Goal: Browse casually

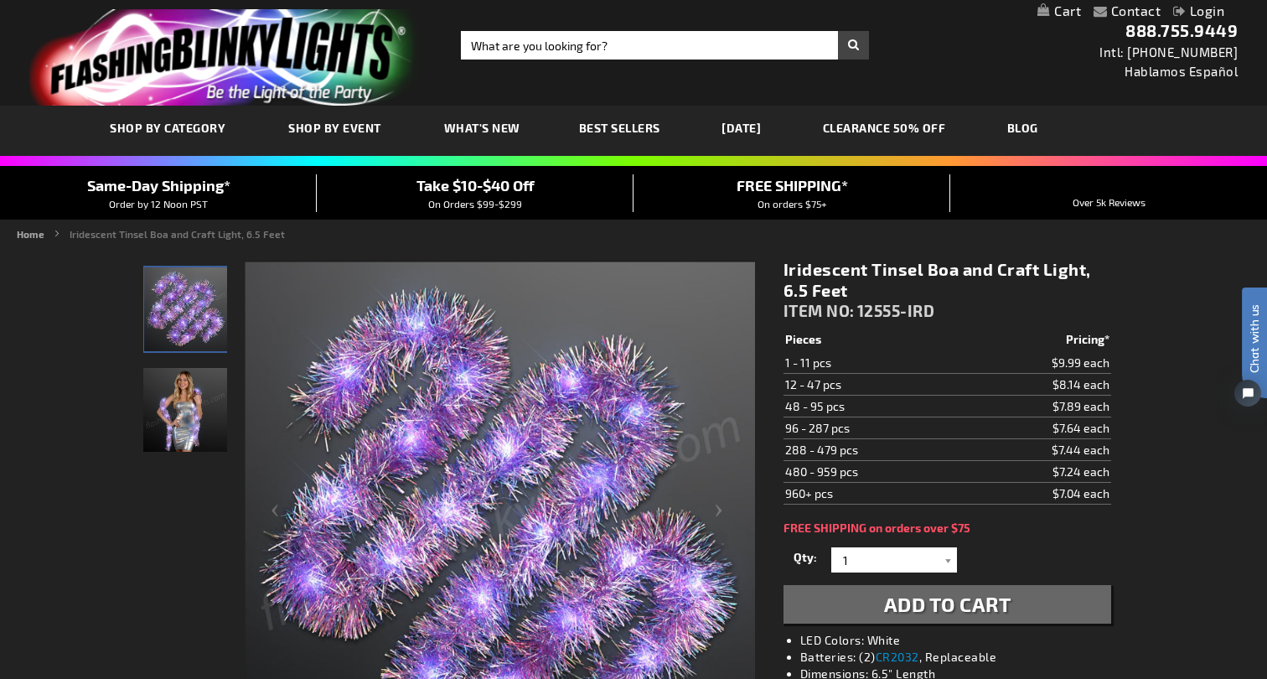
click at [181, 417] on img "Woman wearing Iridescent Tinsel Boa and Craft Light, 6.5 Feet" at bounding box center [185, 410] width 84 height 84
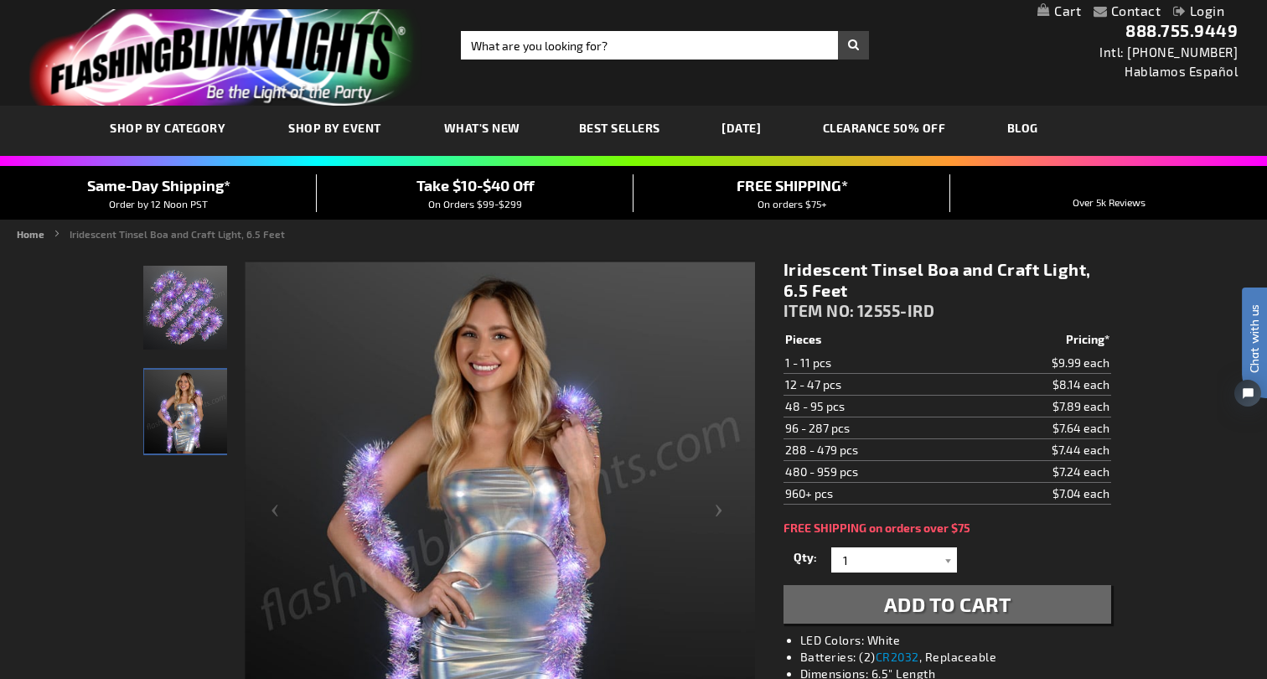
scroll to position [60, 0]
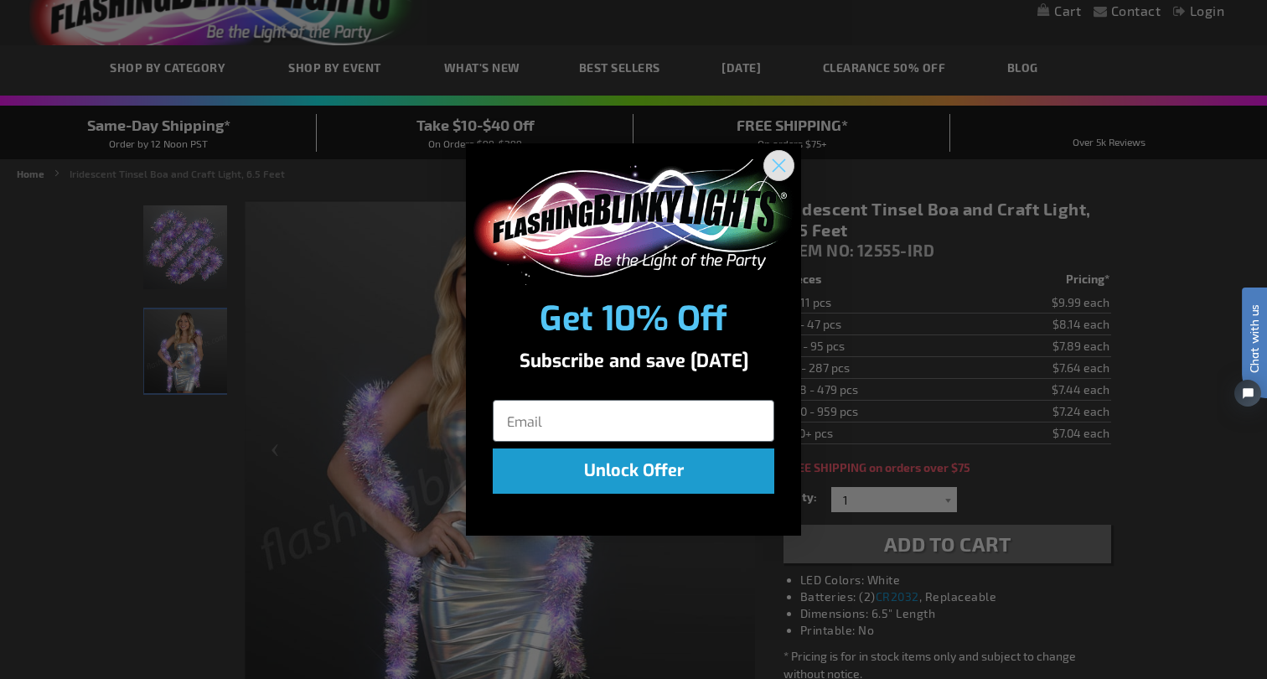
click at [785, 164] on circle "Close dialog" at bounding box center [779, 165] width 28 height 28
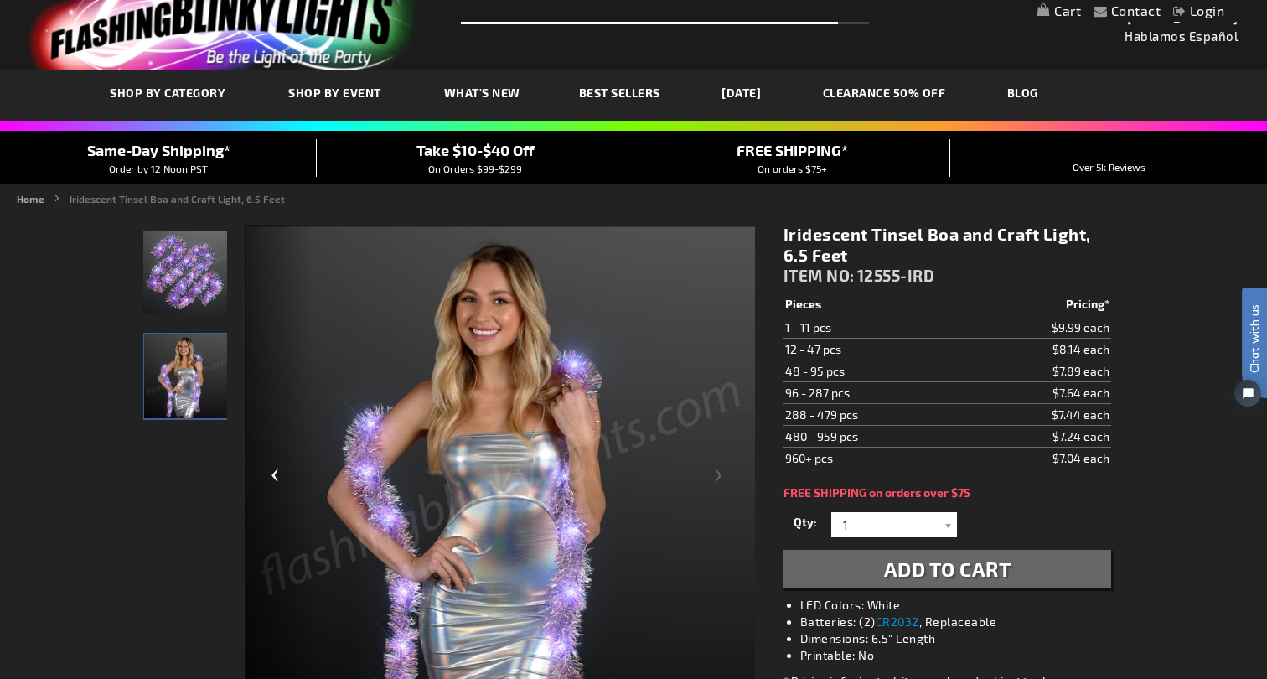
scroll to position [0, 0]
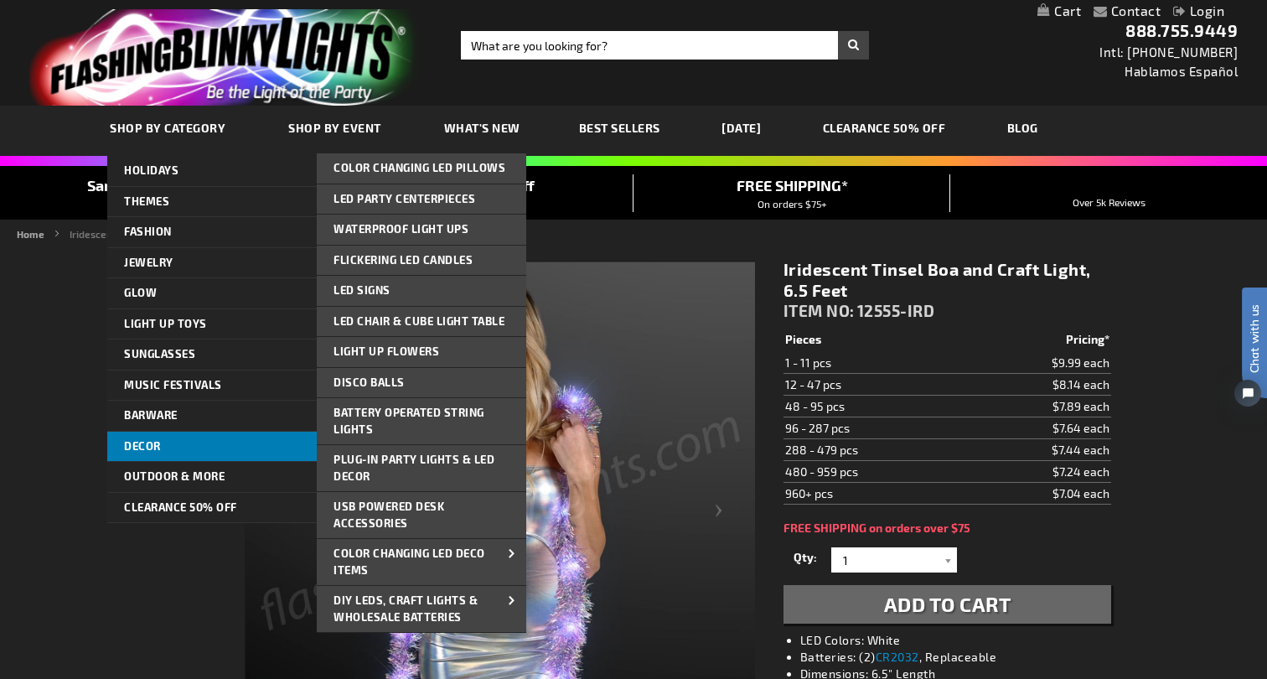
click at [223, 438] on link "Decor" at bounding box center [212, 447] width 210 height 30
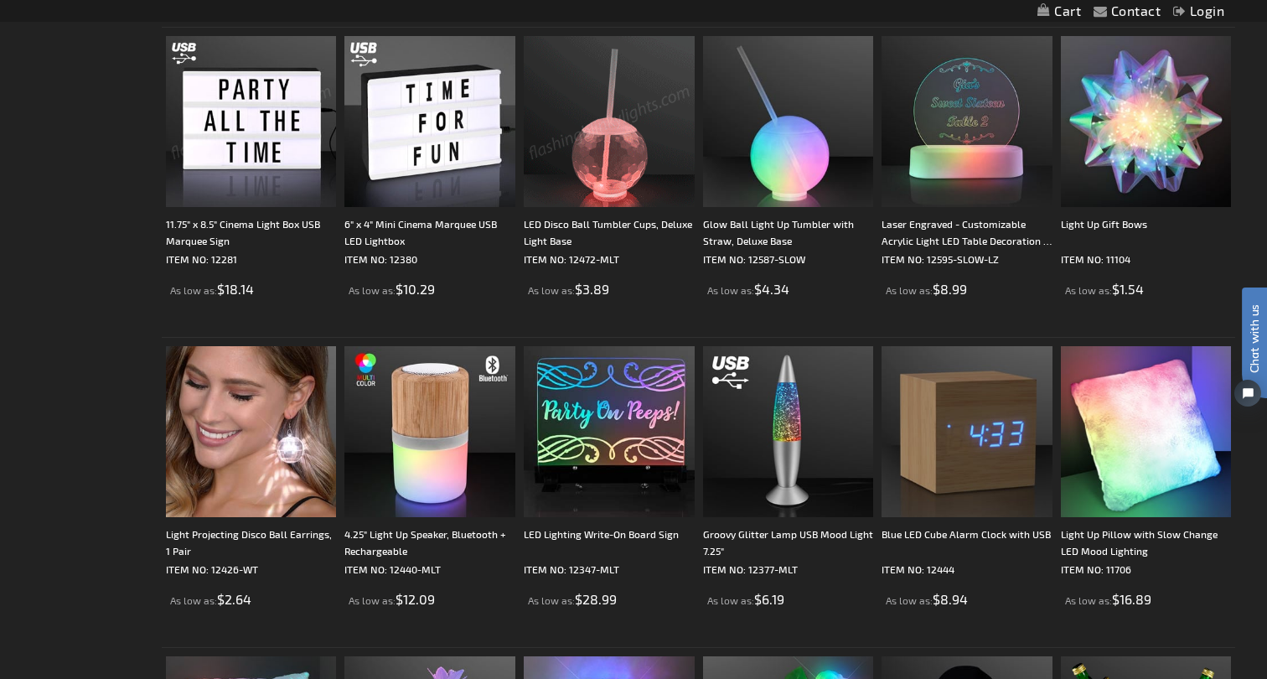
scroll to position [1106, 0]
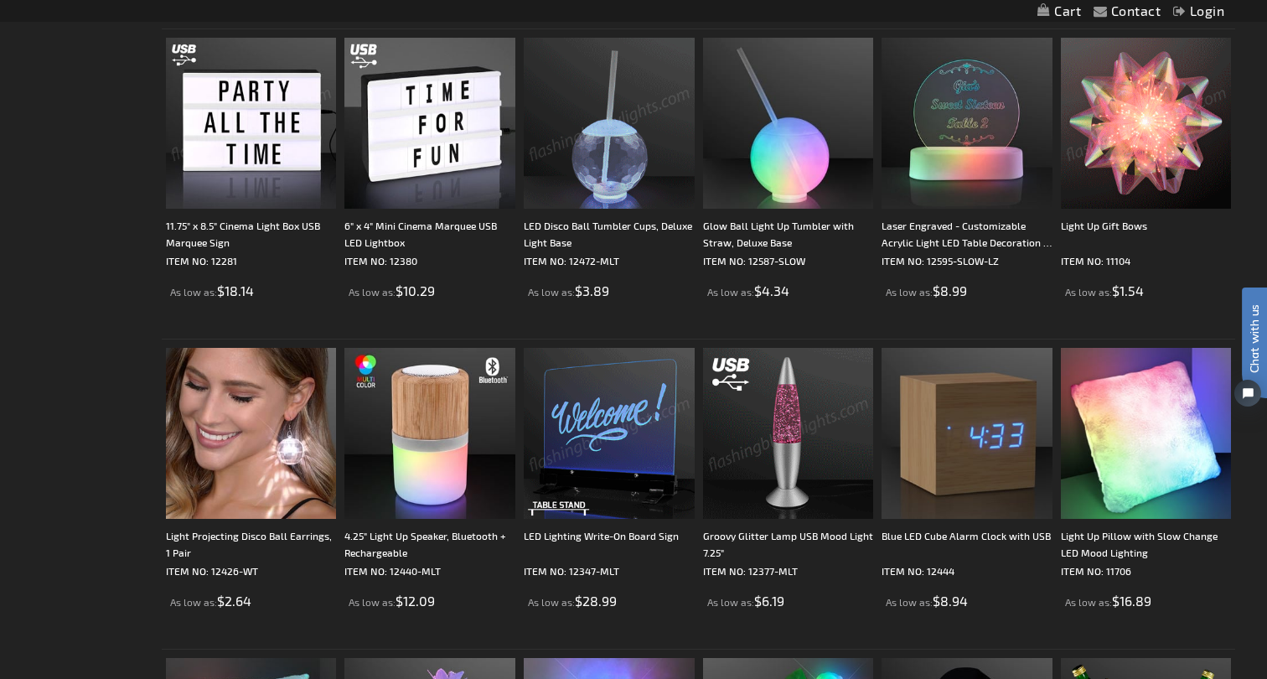
click at [1139, 162] on img at bounding box center [1146, 123] width 171 height 171
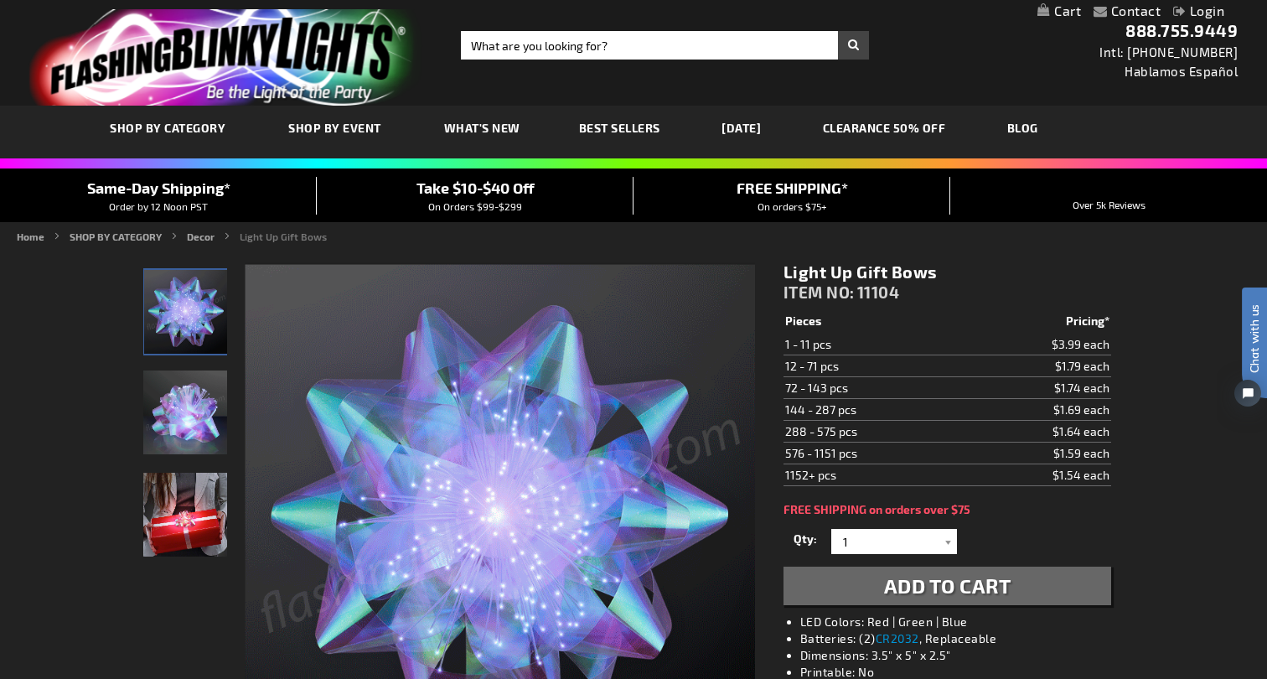
click at [182, 519] on img "Model displaying Light Up Gift Bows" at bounding box center [185, 515] width 84 height 84
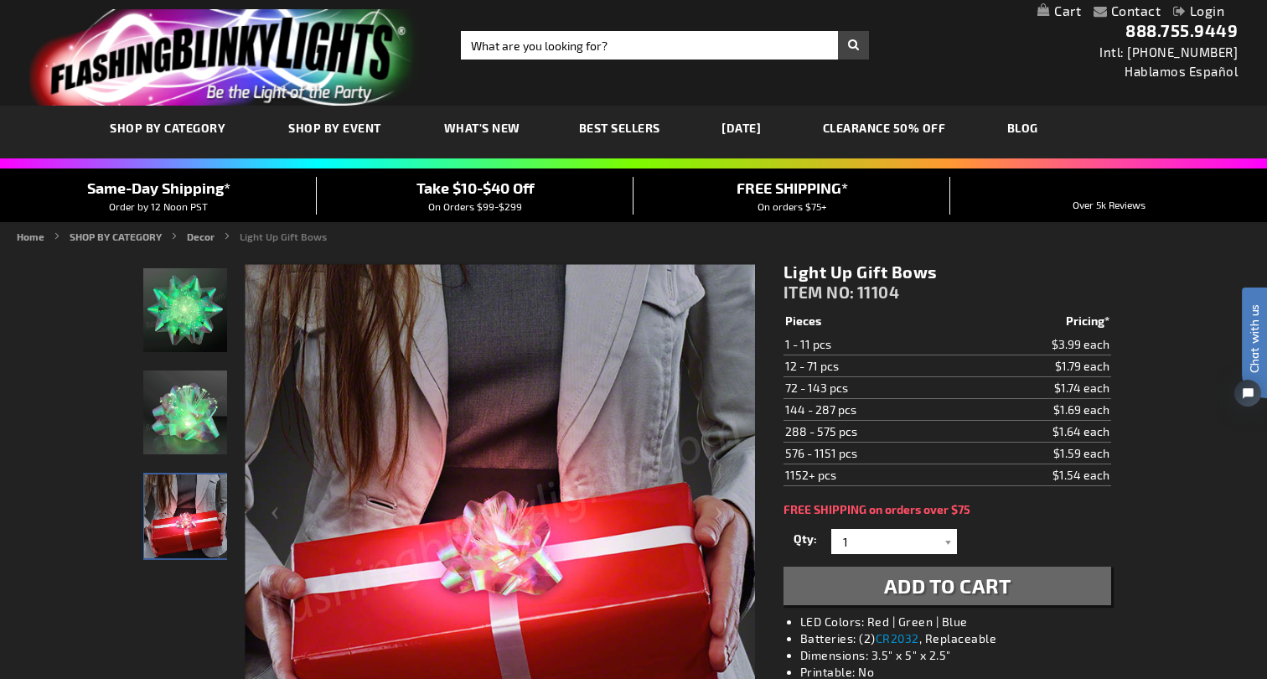
click at [165, 428] on img "Light Up Gift Bows" at bounding box center [185, 413] width 84 height 84
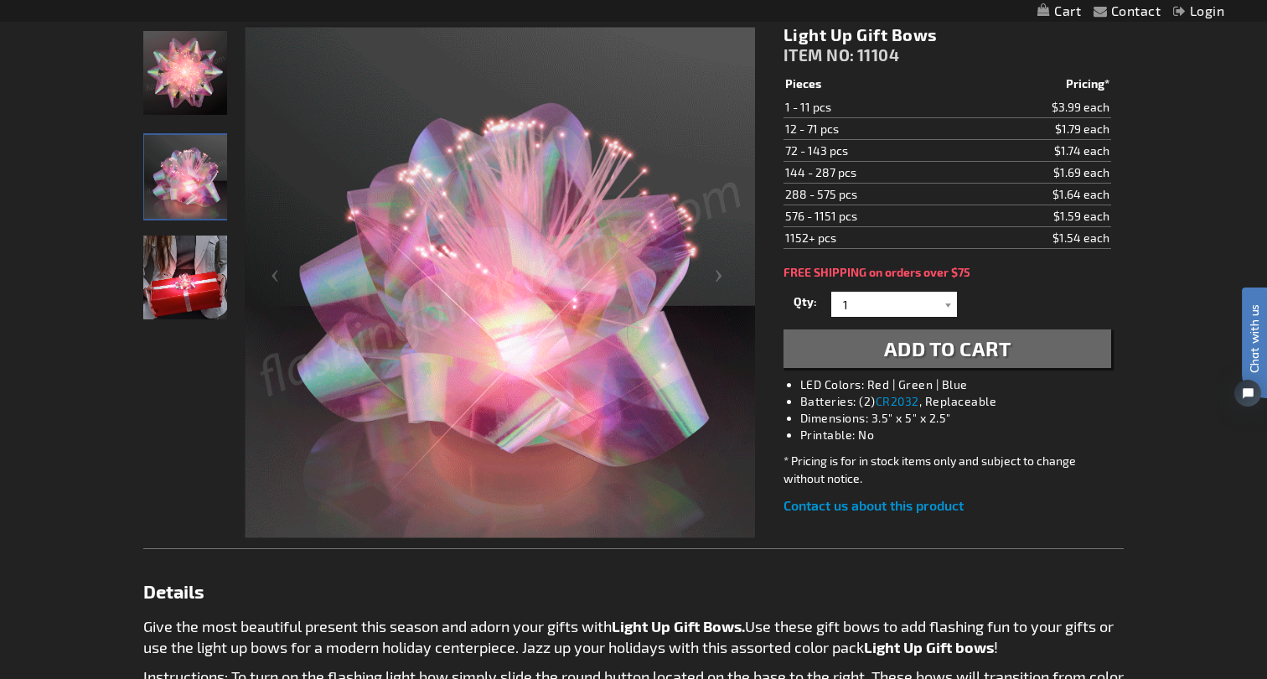
scroll to position [234, 0]
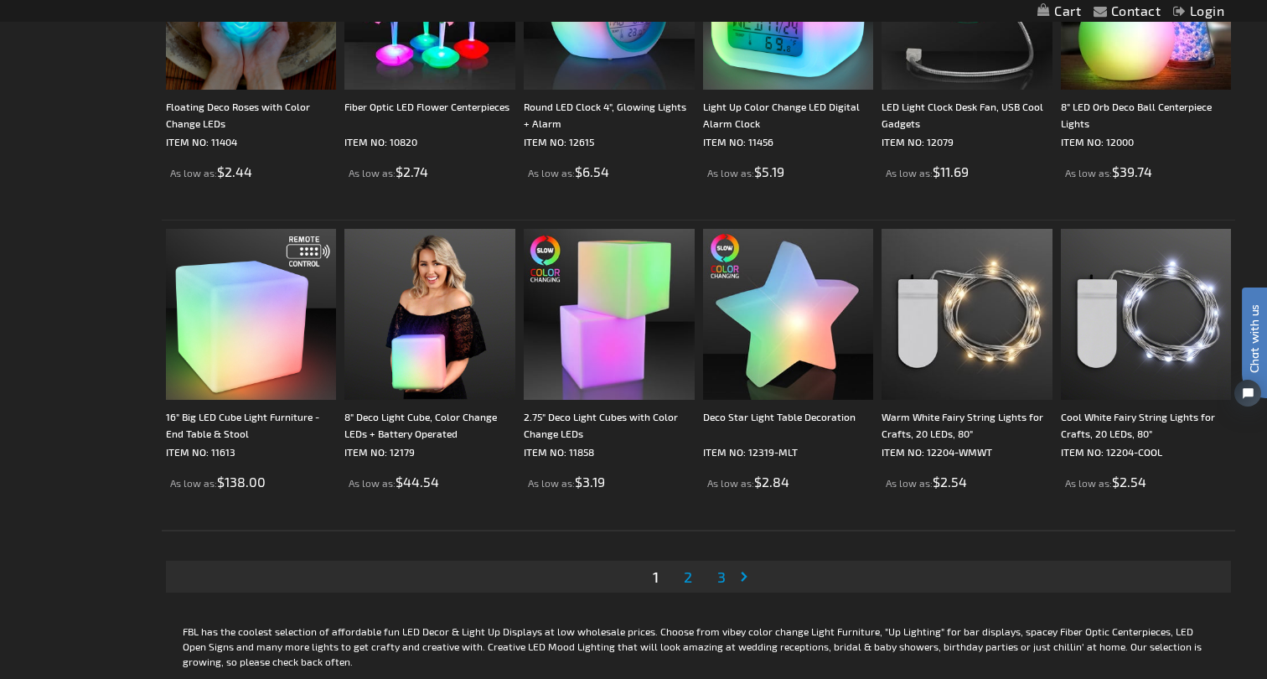
scroll to position [3191, 0]
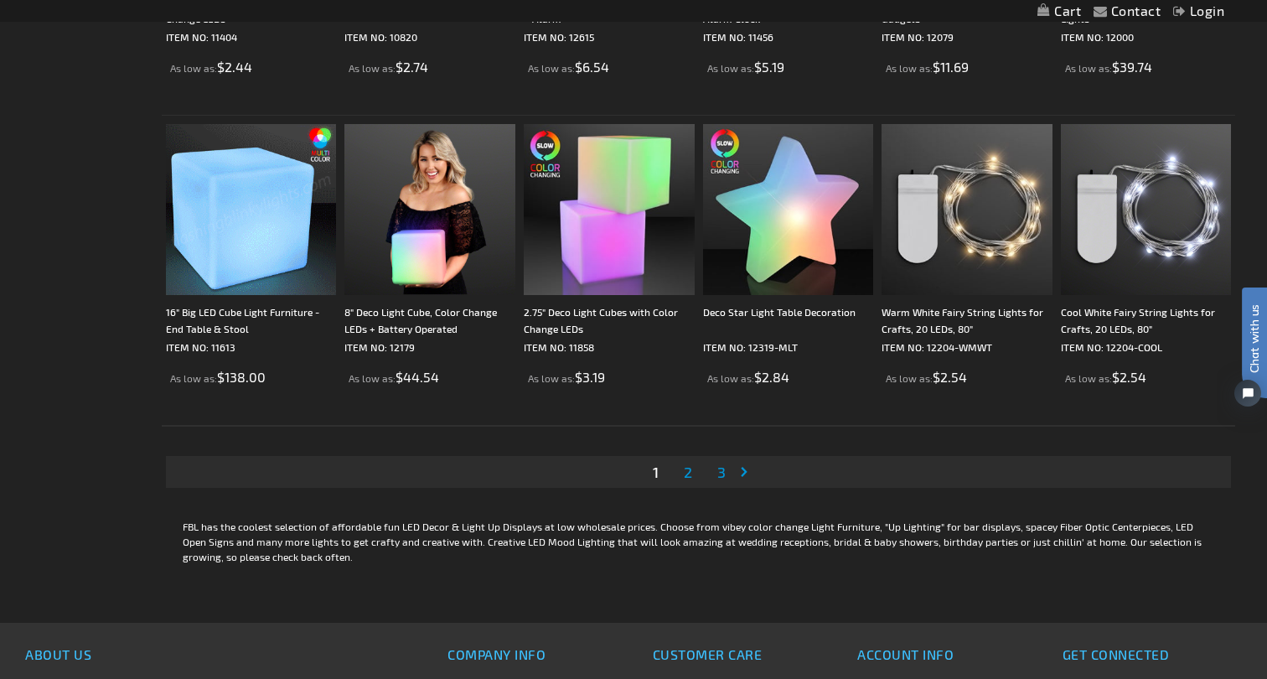
click at [747, 476] on link "Page Next" at bounding box center [747, 471] width 17 height 25
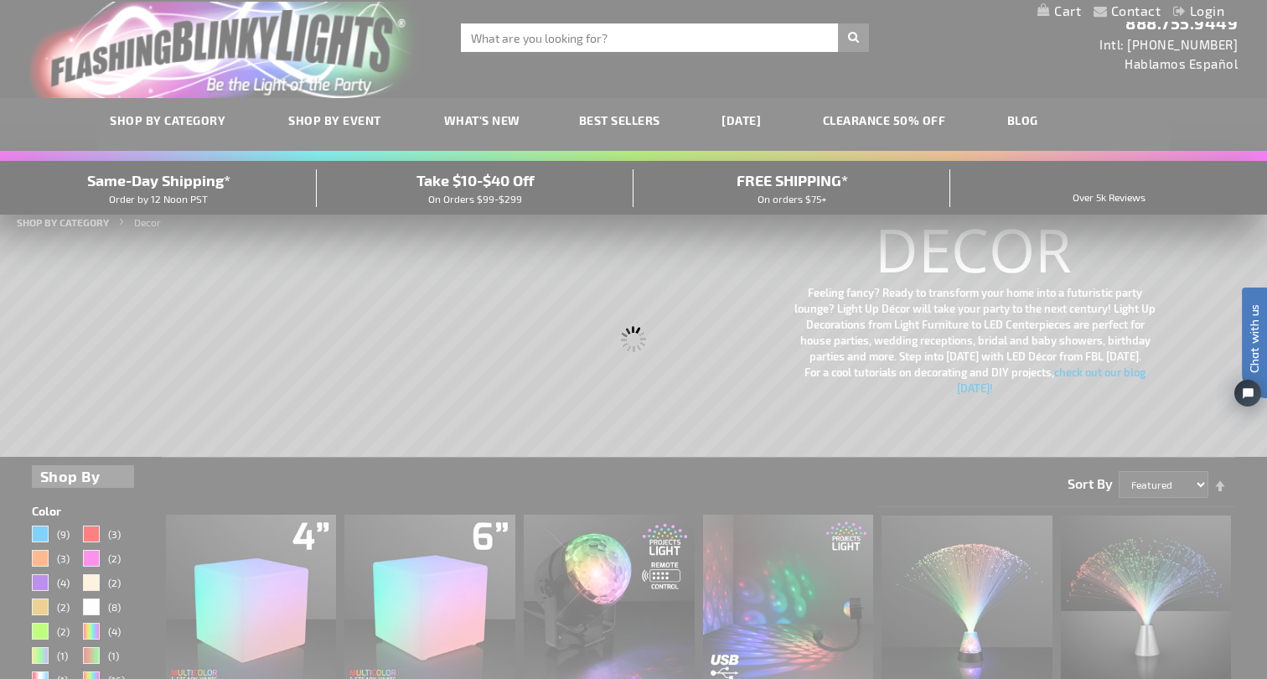
scroll to position [0, 0]
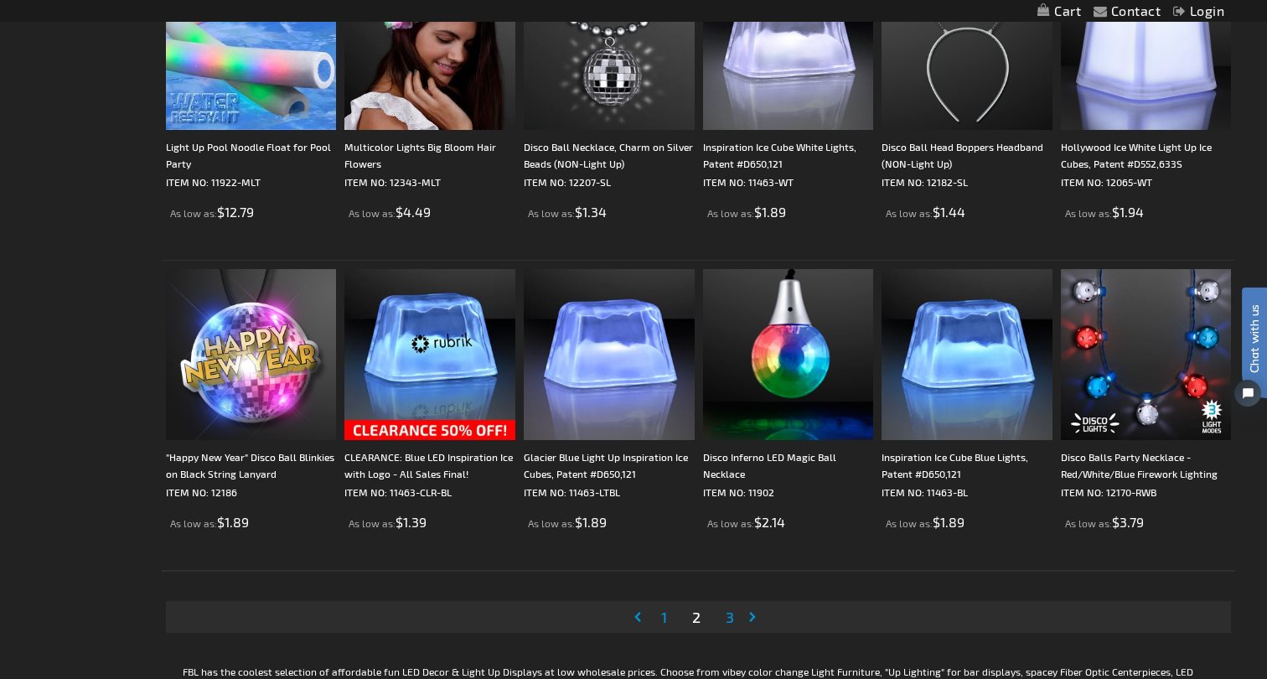
scroll to position [3051, 0]
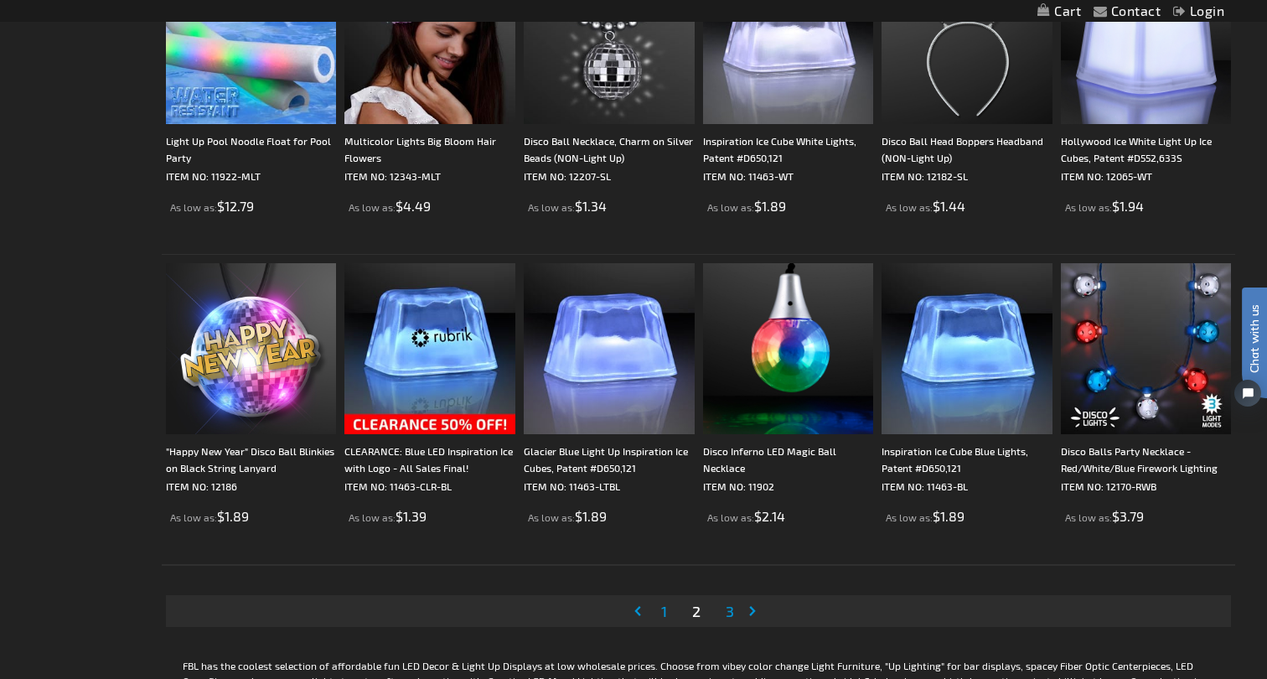
click at [748, 613] on link "Page Next" at bounding box center [756, 611] width 17 height 25
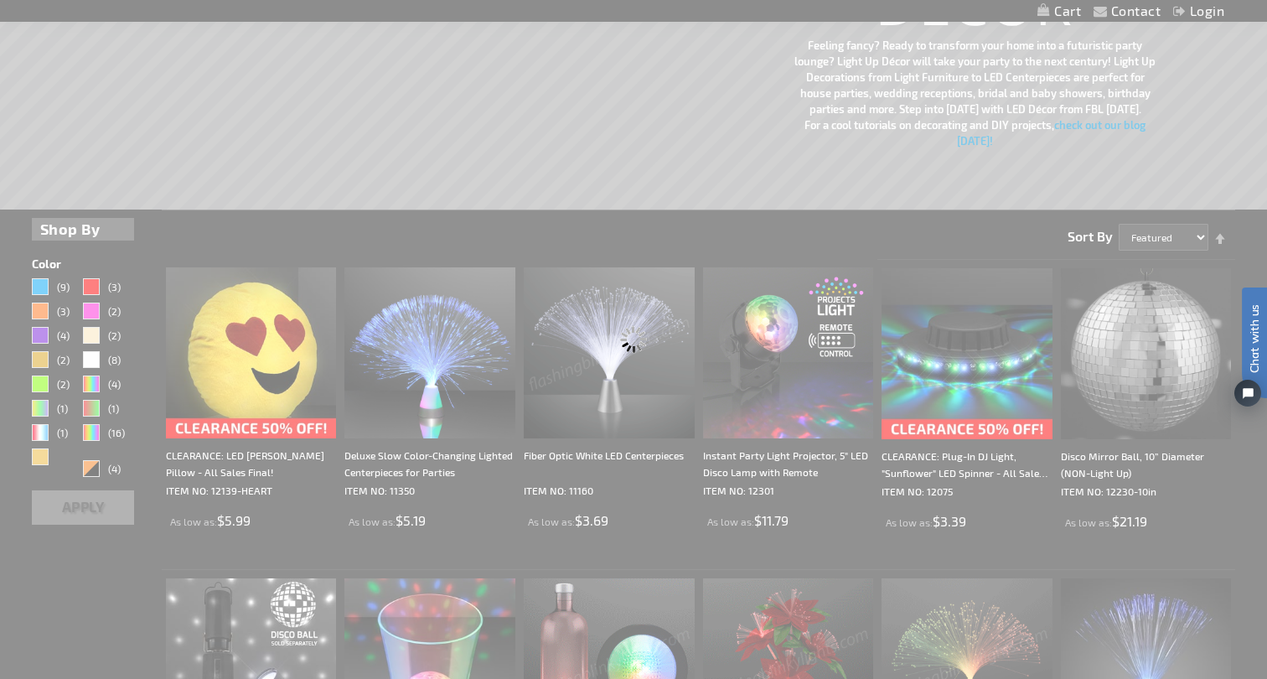
scroll to position [171, 0]
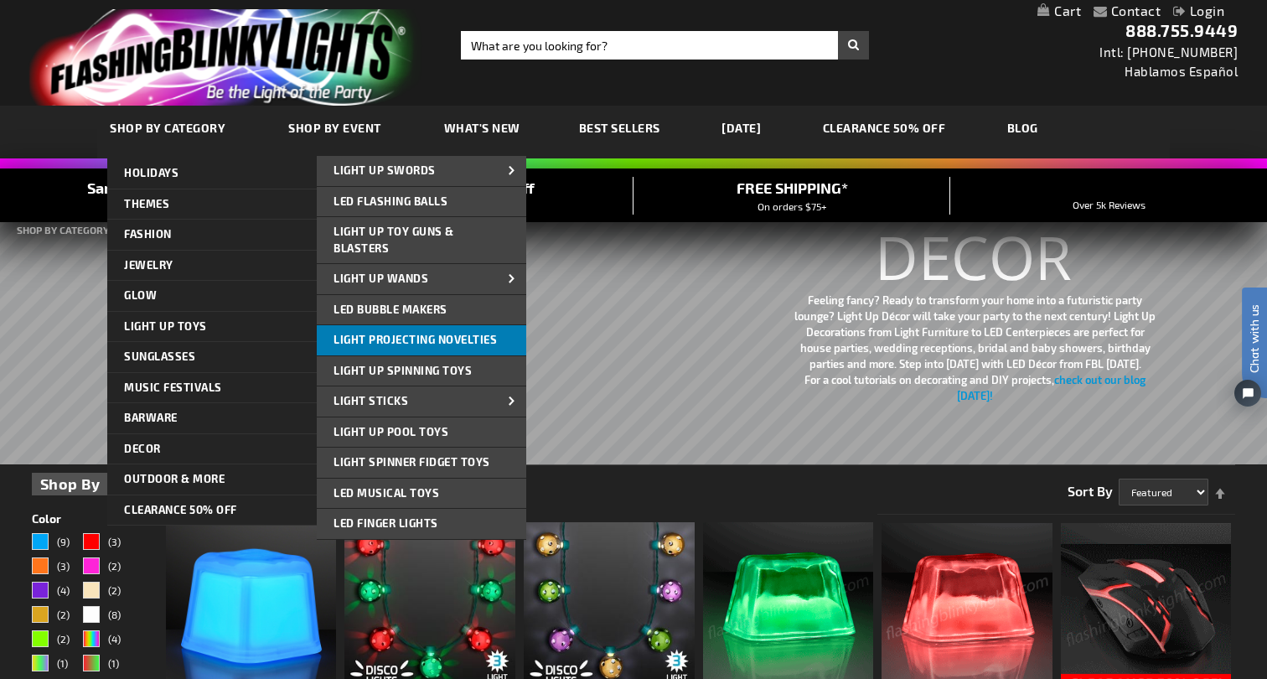
click at [371, 341] on span "Light Projecting Novelties" at bounding box center [415, 339] width 163 height 13
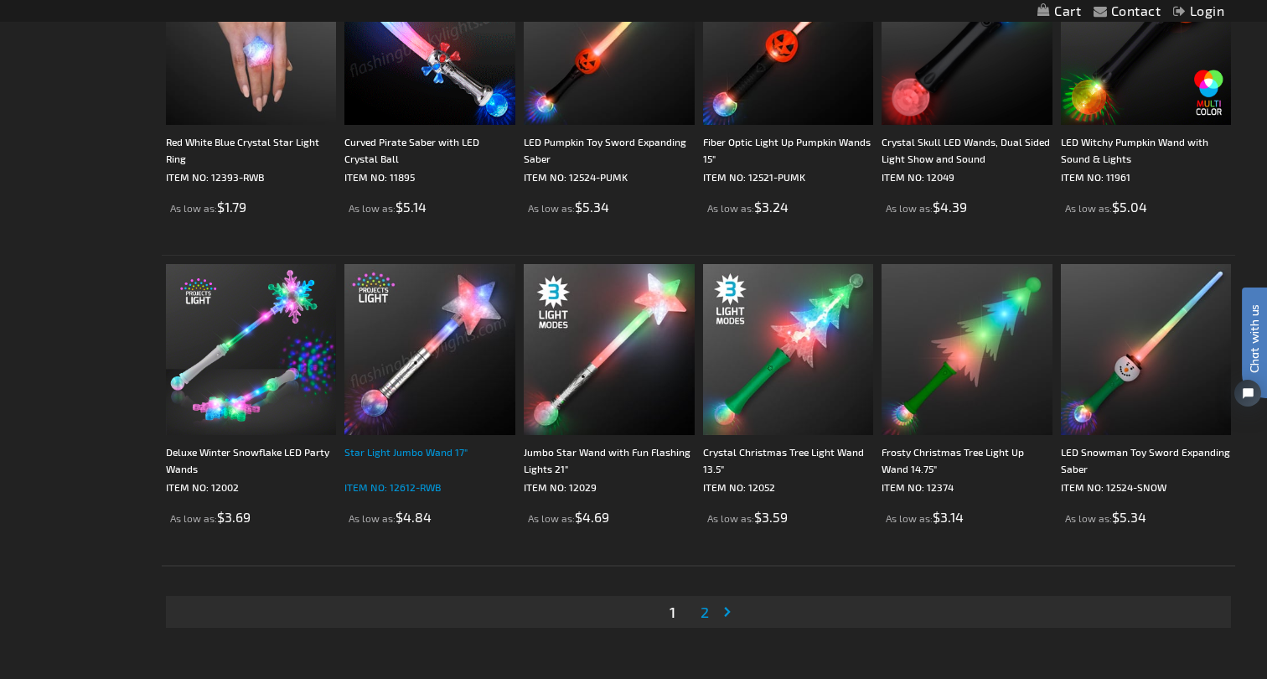
scroll to position [2894, 0]
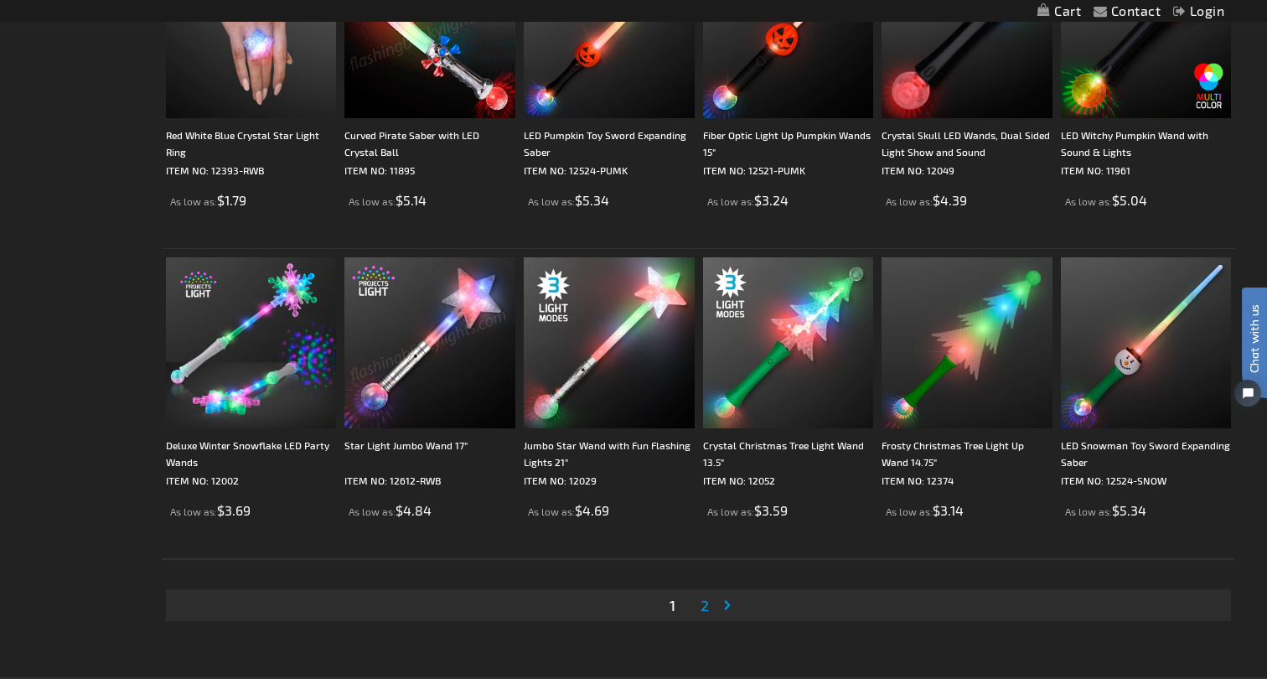
click at [707, 606] on span "2" at bounding box center [705, 605] width 8 height 18
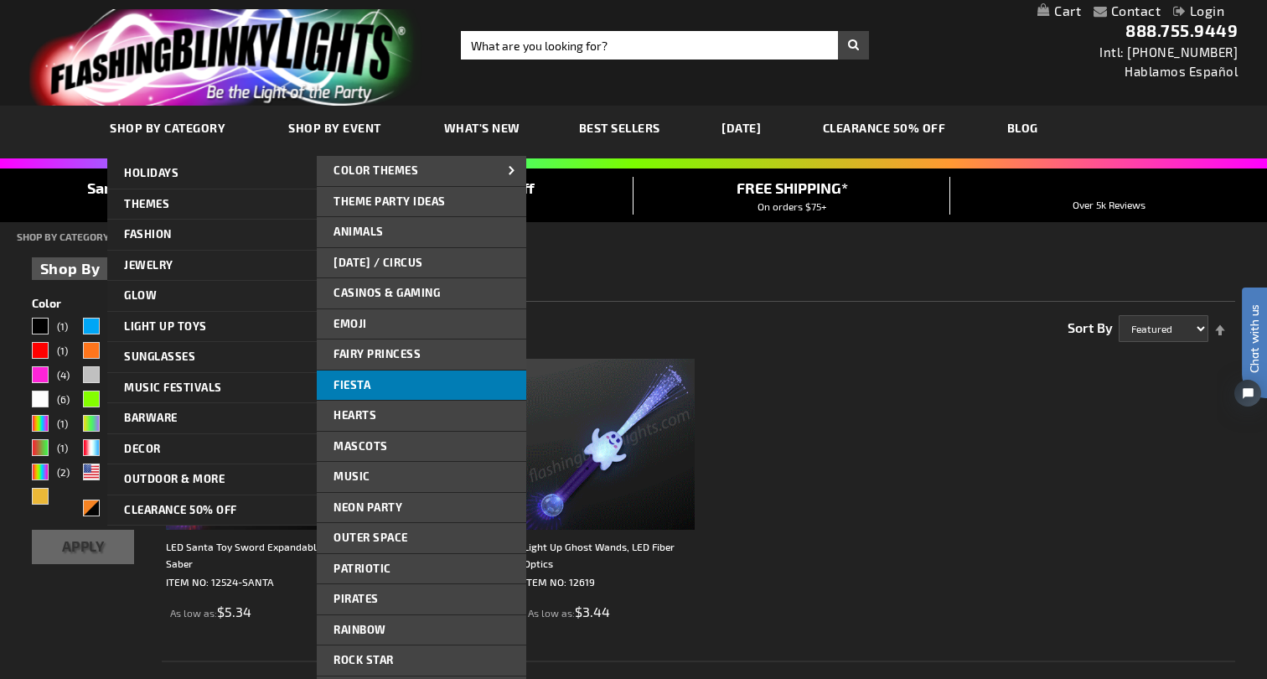
click at [370, 377] on link "Fiesta" at bounding box center [422, 386] width 210 height 30
